Goal: Information Seeking & Learning: Learn about a topic

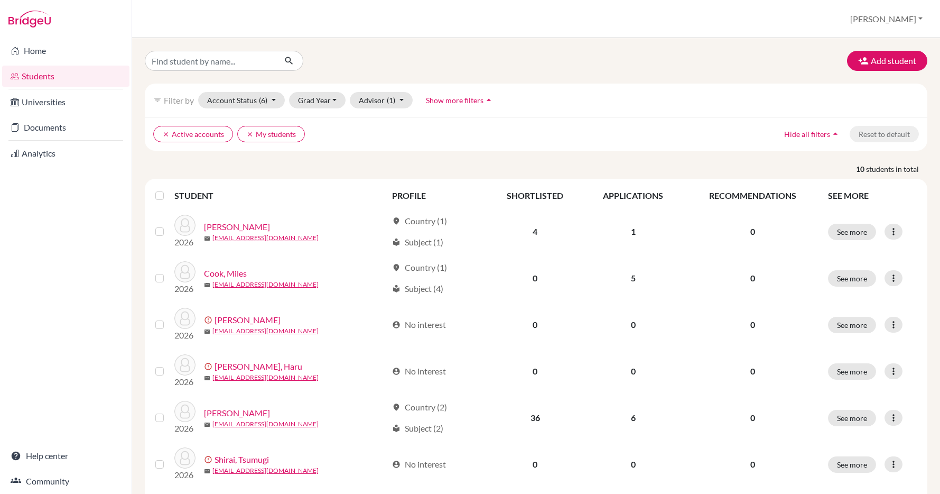
scroll to position [557, 0]
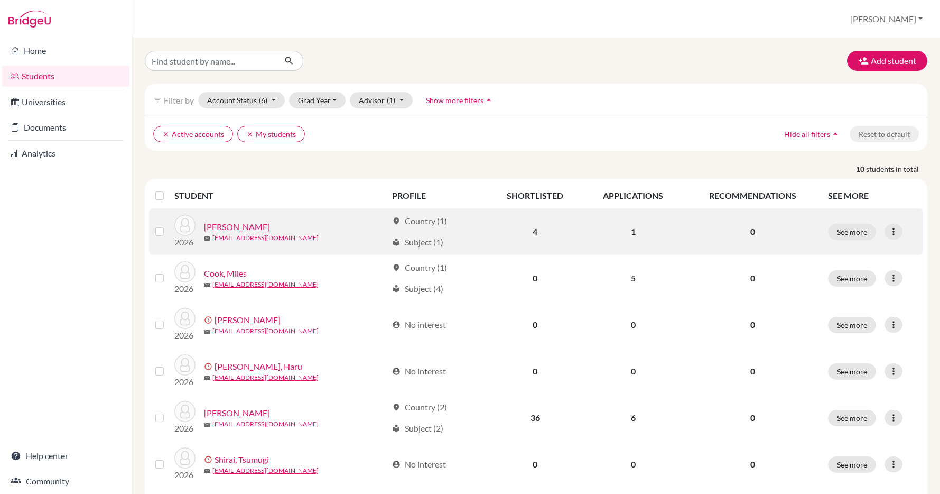
click at [228, 224] on link "[PERSON_NAME]" at bounding box center [237, 226] width 66 height 13
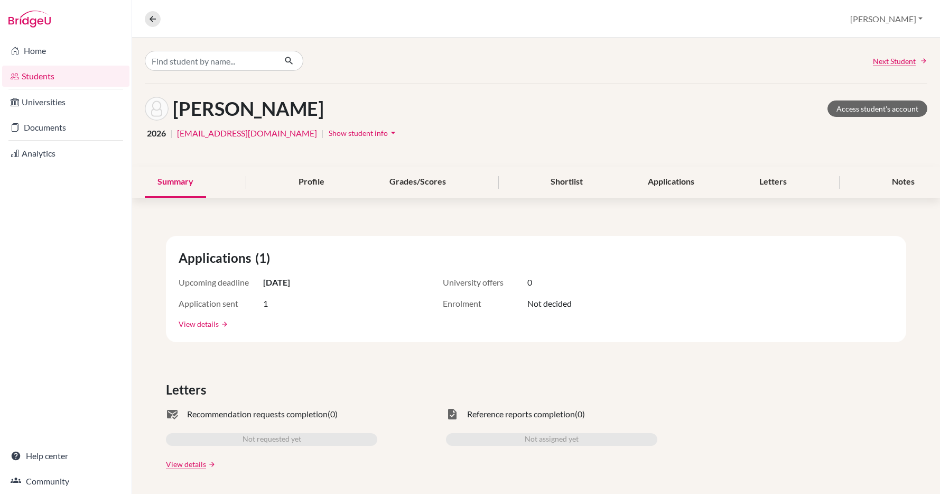
click at [196, 324] on link "View details" at bounding box center [199, 323] width 40 height 11
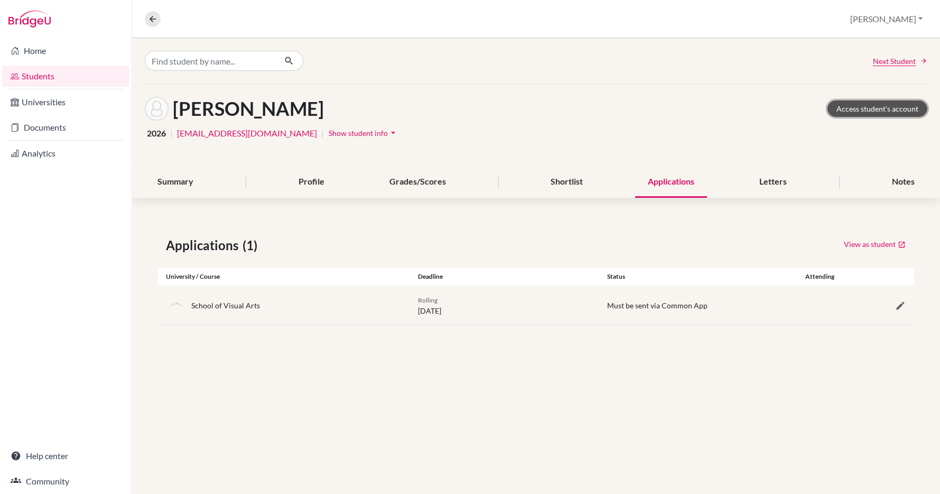
click at [880, 108] on link "Access student's account" at bounding box center [878, 108] width 100 height 16
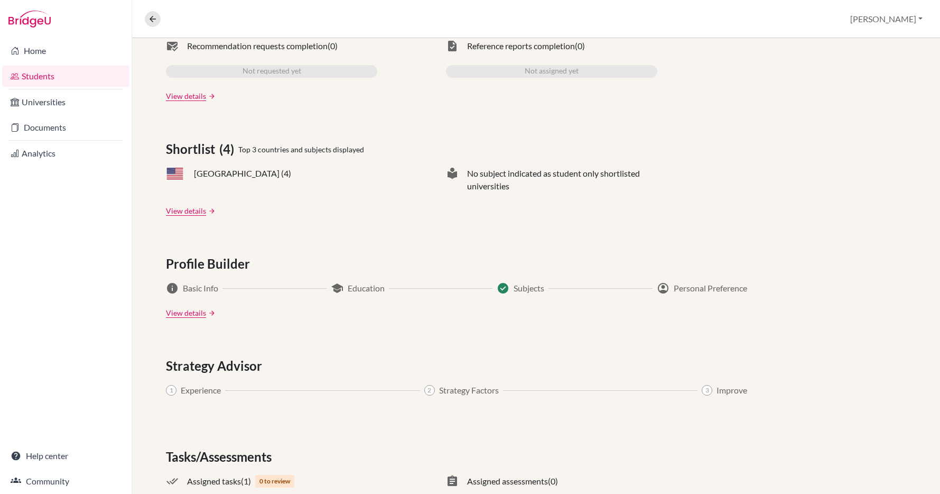
scroll to position [378, 0]
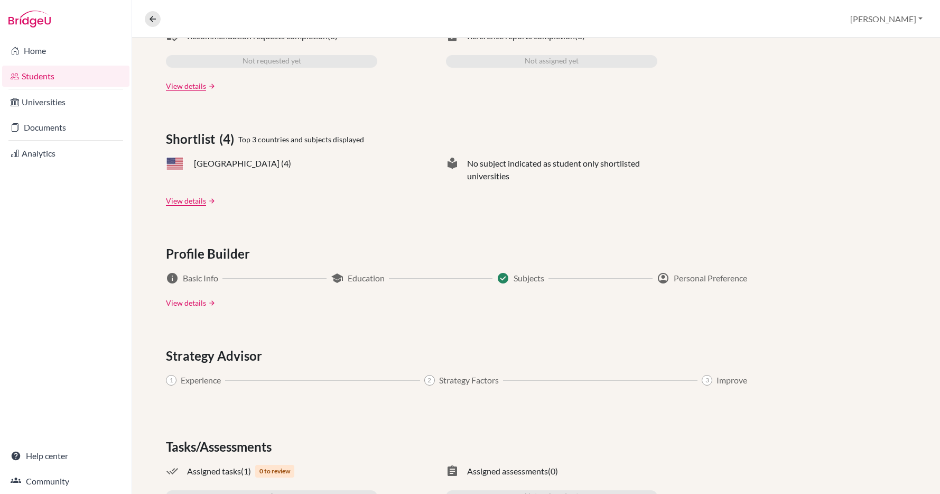
click at [184, 301] on link "View details" at bounding box center [186, 302] width 40 height 11
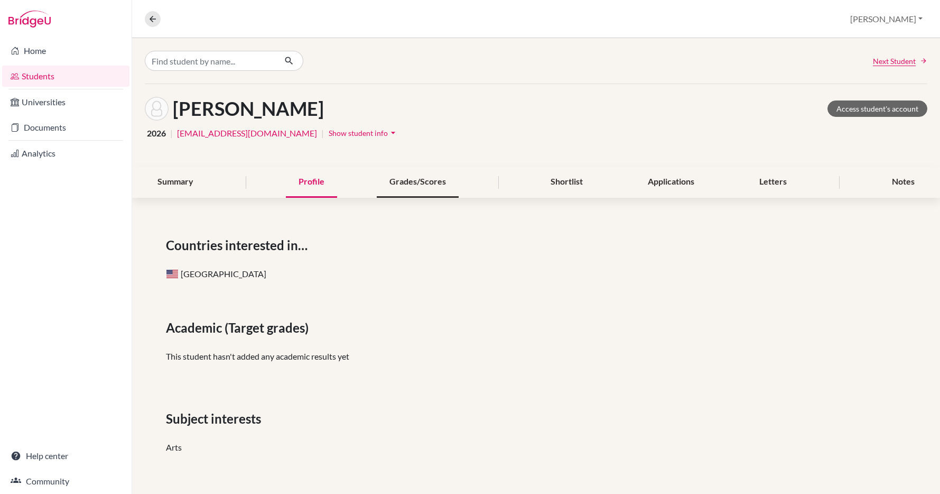
click at [419, 179] on div "Grades/Scores" at bounding box center [418, 181] width 82 height 31
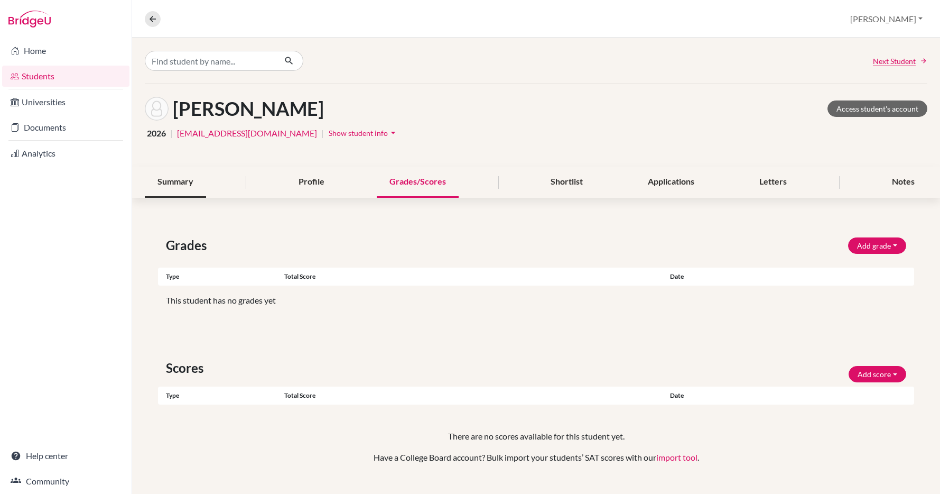
click at [172, 177] on div "Summary" at bounding box center [175, 181] width 61 height 31
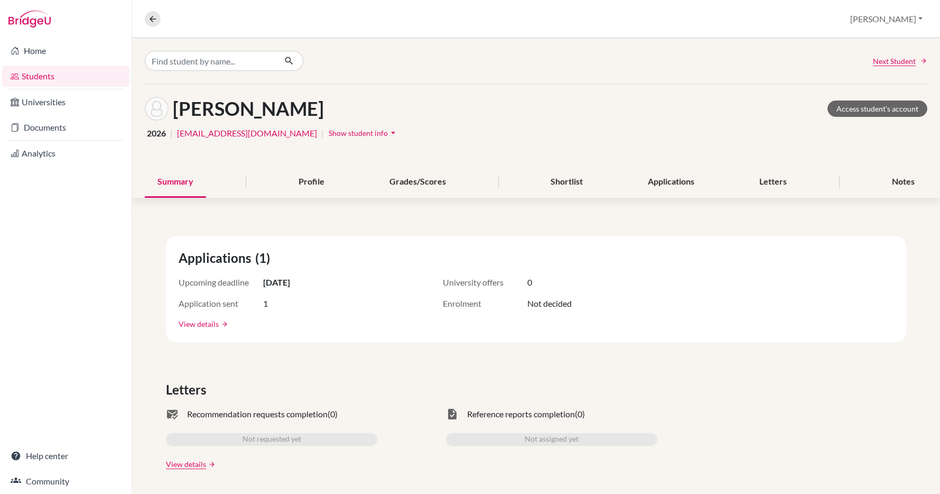
click at [203, 325] on link "View details" at bounding box center [199, 323] width 40 height 11
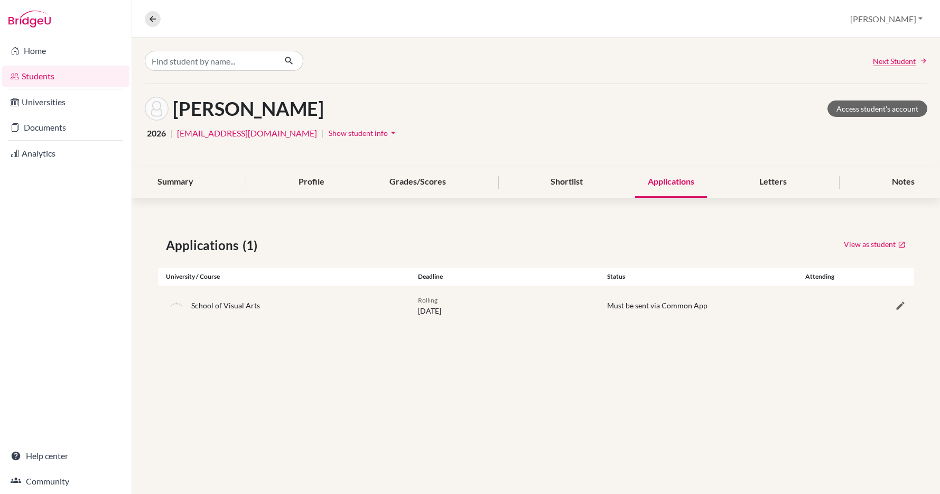
click at [388, 131] on icon "arrow_drop_down" at bounding box center [393, 132] width 11 height 11
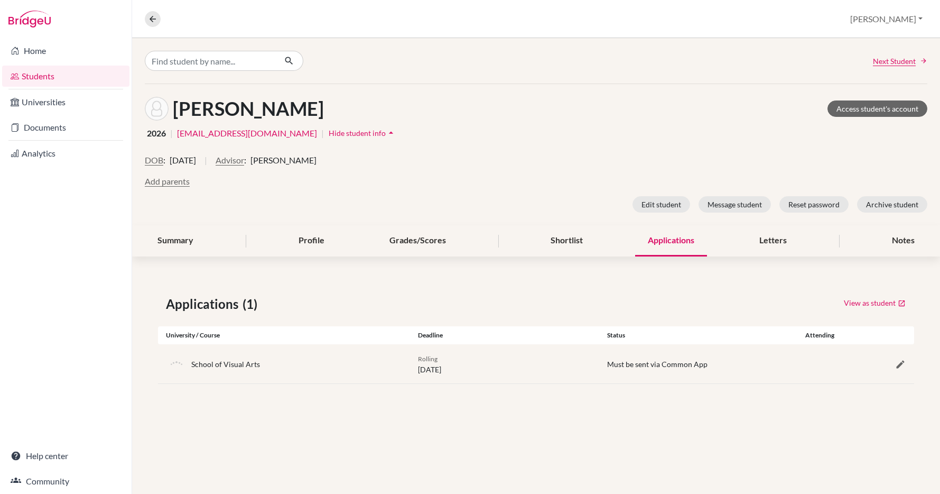
click at [52, 75] on link "Students" at bounding box center [65, 76] width 127 height 21
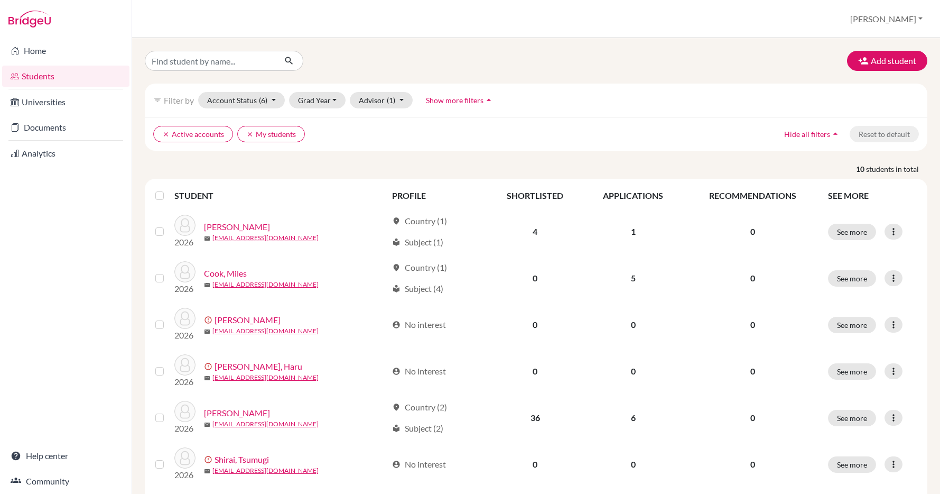
scroll to position [557, 0]
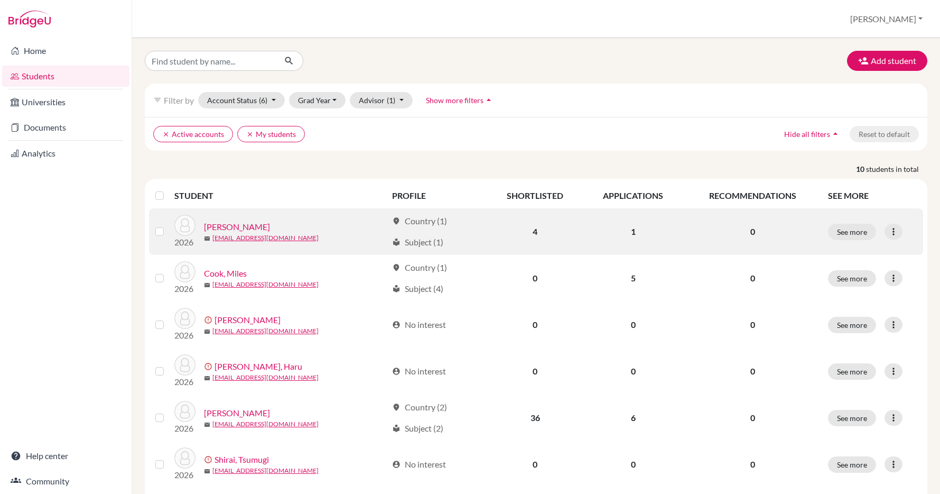
click at [226, 225] on link "[PERSON_NAME]" at bounding box center [237, 226] width 66 height 13
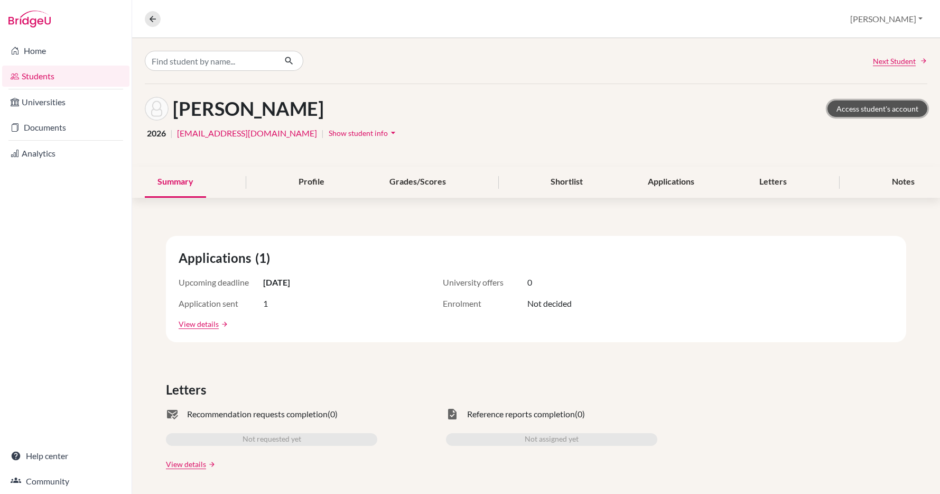
click at [869, 108] on link "Access student's account" at bounding box center [878, 108] width 100 height 16
click at [52, 455] on link "Help center" at bounding box center [65, 455] width 127 height 21
click at [388, 132] on icon "arrow_drop_down" at bounding box center [393, 132] width 11 height 11
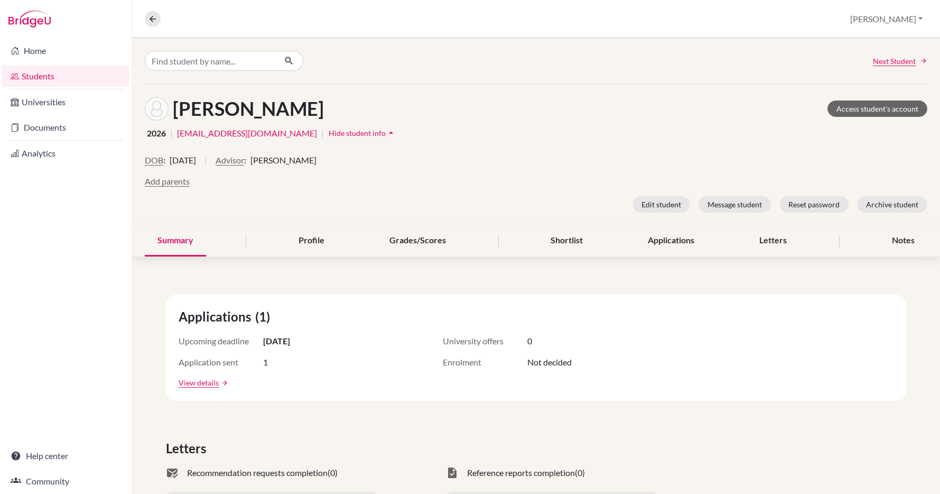
click at [47, 75] on link "Students" at bounding box center [65, 76] width 127 height 21
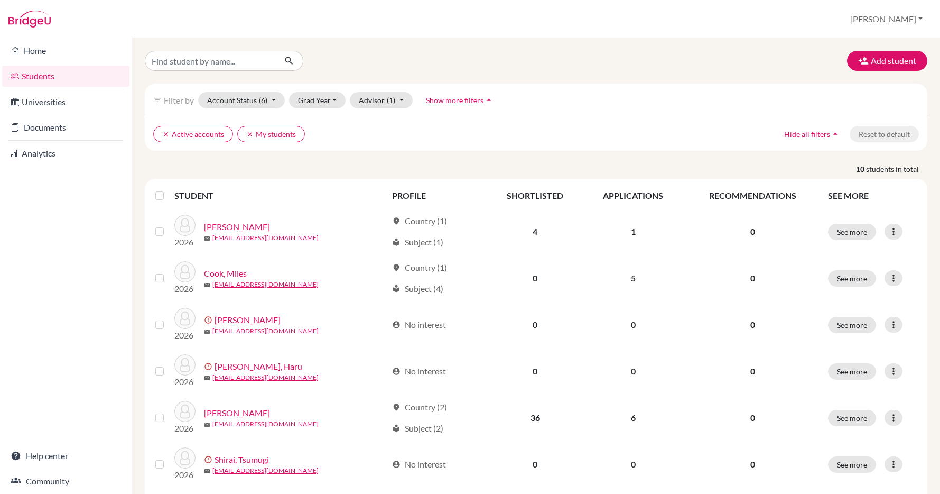
scroll to position [557, 0]
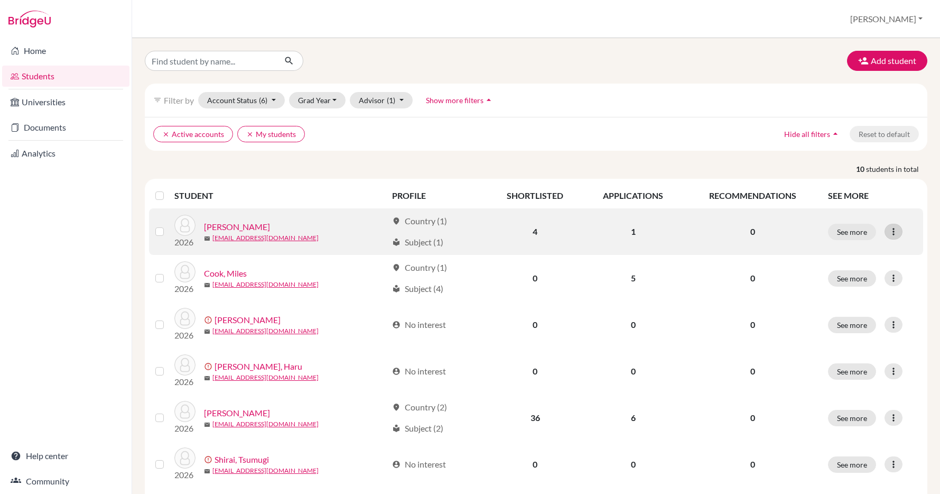
click at [894, 231] on icon at bounding box center [893, 231] width 11 height 11
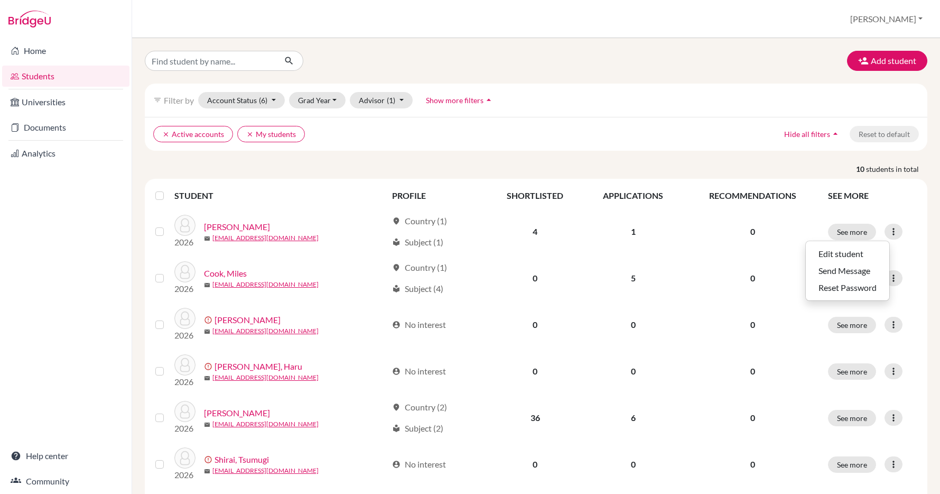
click at [86, 215] on div "Home Students Universities Documents Analytics Help center Community" at bounding box center [66, 266] width 132 height 456
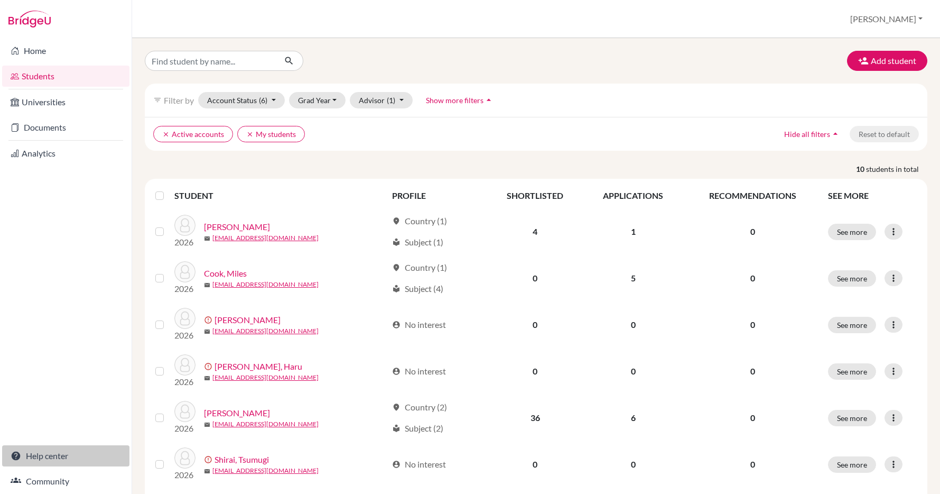
click at [43, 456] on link "Help center" at bounding box center [65, 455] width 127 height 21
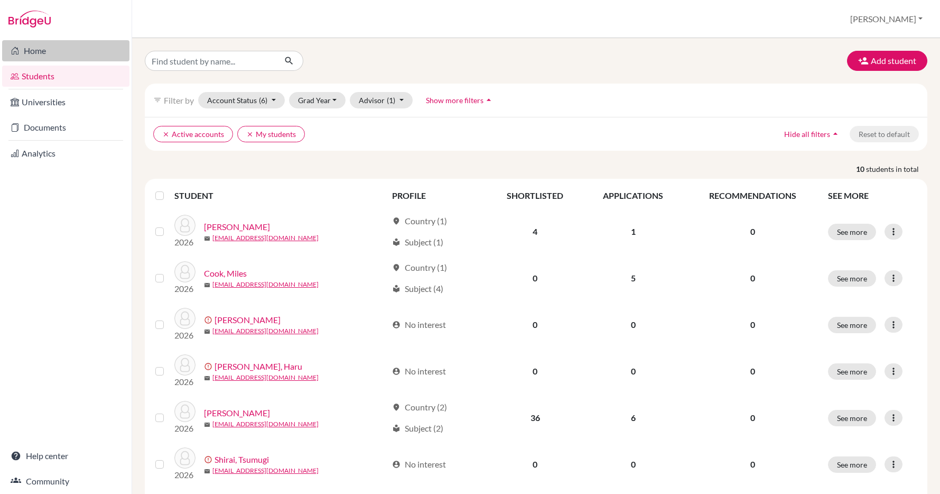
click at [42, 50] on link "Home" at bounding box center [65, 50] width 127 height 21
